Goal: Task Accomplishment & Management: Use online tool/utility

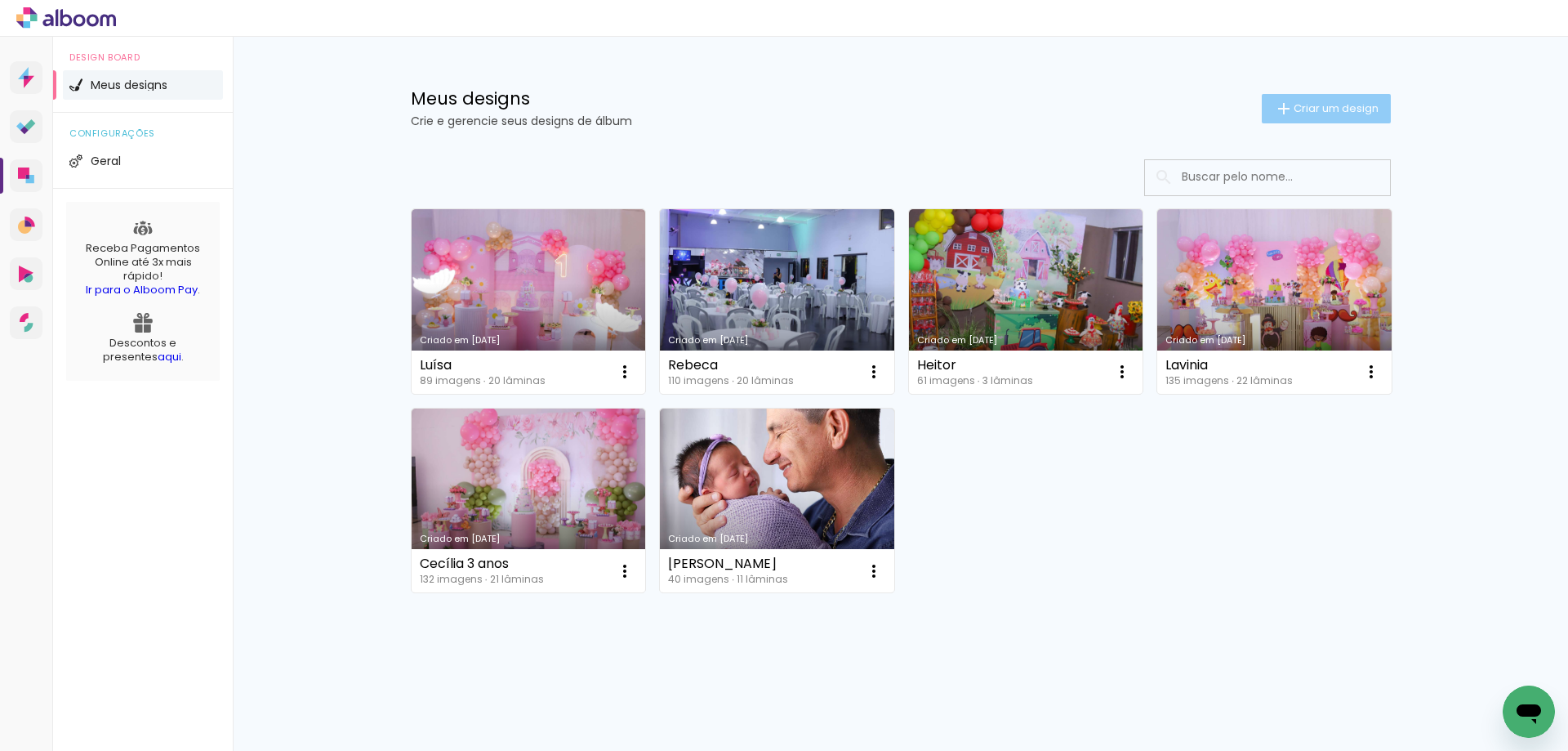
click at [1355, 114] on span "Criar um design" at bounding box center [1337, 108] width 85 height 10
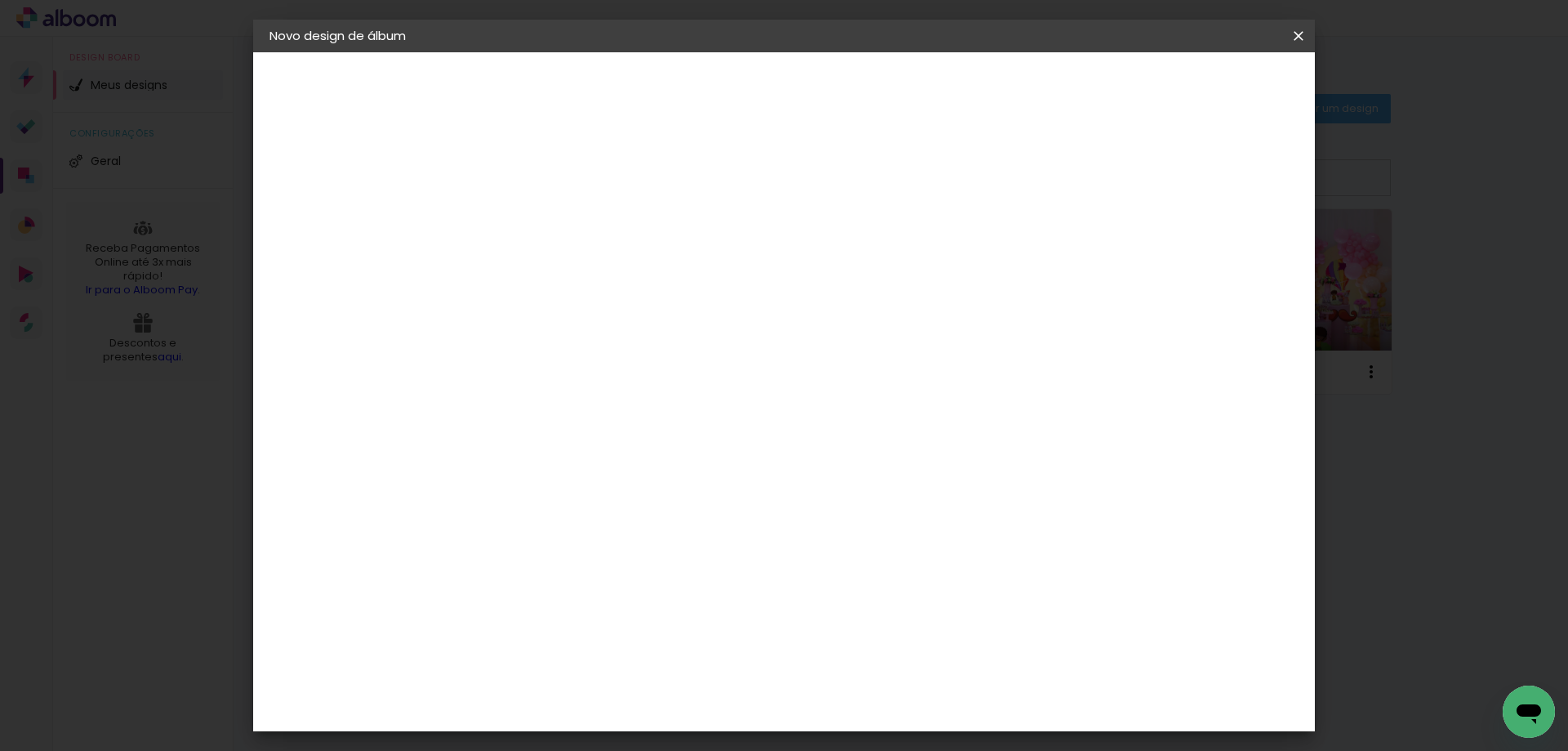
click at [537, 217] on input at bounding box center [537, 219] width 0 height 26
type input "[PERSON_NAME]"
type paper-input "[PERSON_NAME]"
click at [0, 0] on slot "Avançar" at bounding box center [0, 0] width 0 height 0
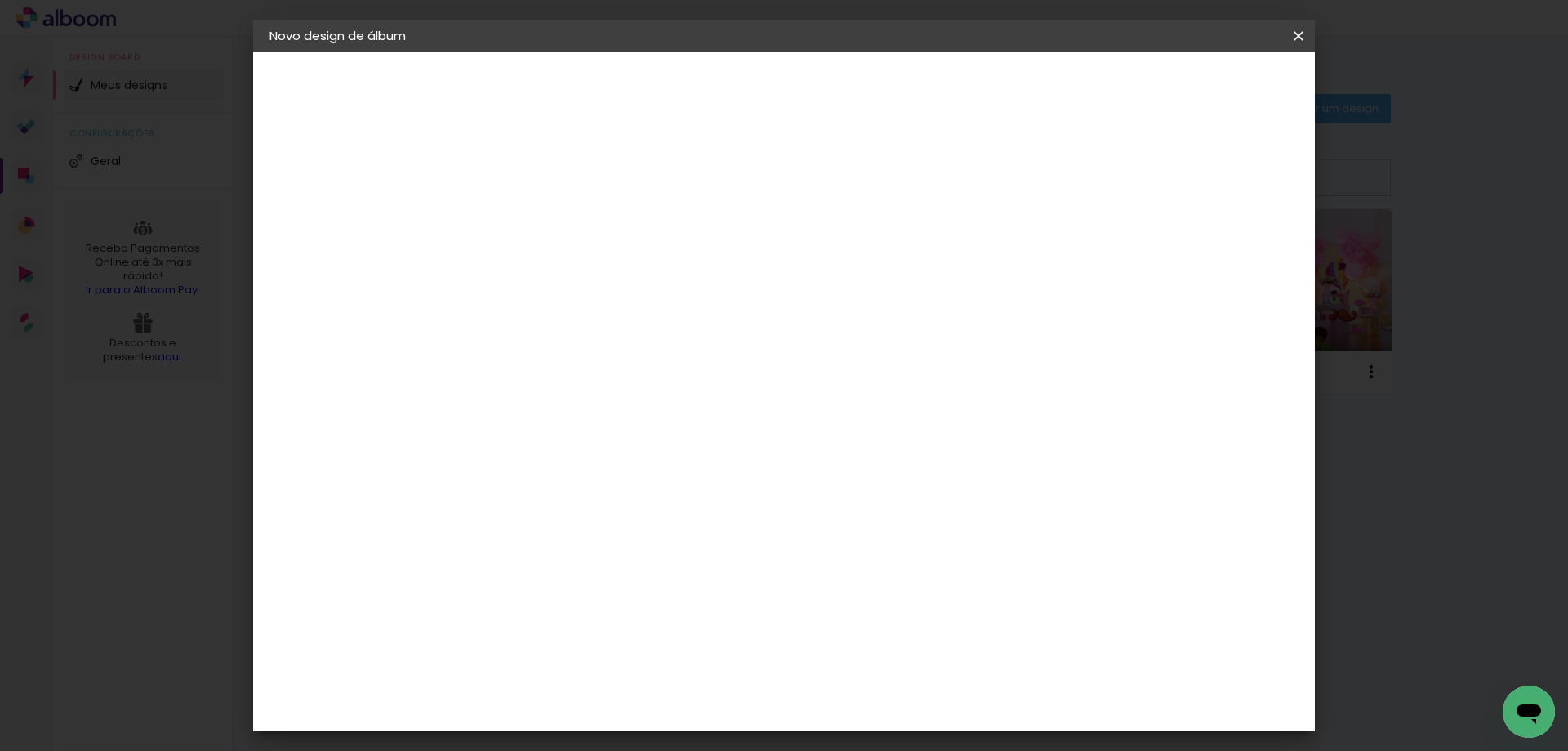
click at [555, 340] on div "Foto 15" at bounding box center [541, 353] width 30 height 26
click at [0, 0] on slot "Avançar" at bounding box center [0, 0] width 0 height 0
click at [647, 438] on span "20 × 25" at bounding box center [609, 459] width 76 height 43
click at [0, 0] on slot "Avançar" at bounding box center [0, 0] width 0 height 0
click at [1196, 86] on span "Iniciar design" at bounding box center [1159, 86] width 74 height 11
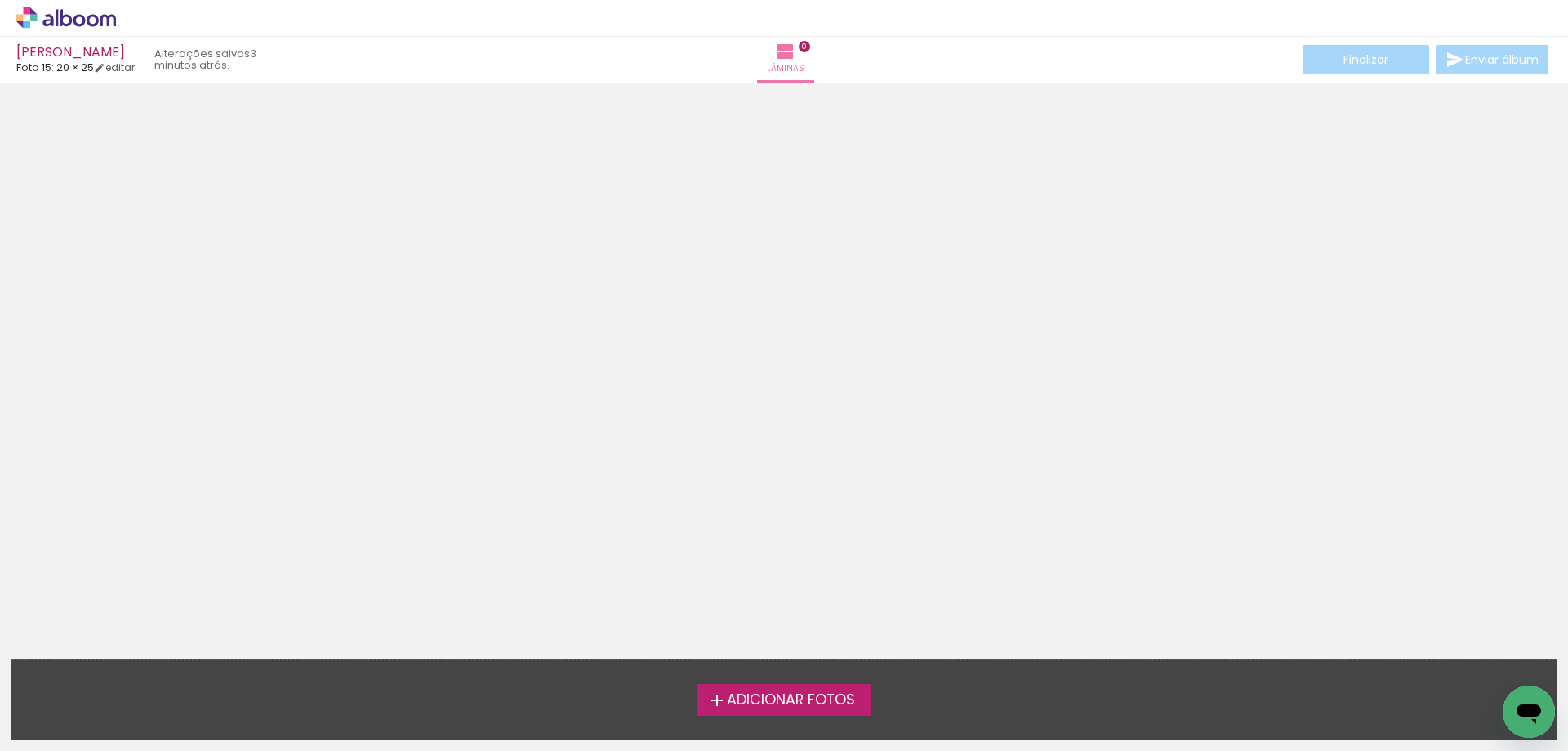
click at [763, 698] on span "Adicionar Fotos" at bounding box center [791, 700] width 128 height 14
click at [0, 0] on input "file" at bounding box center [0, 0] width 0 height 0
